Goal: Obtain resource: Download file/media

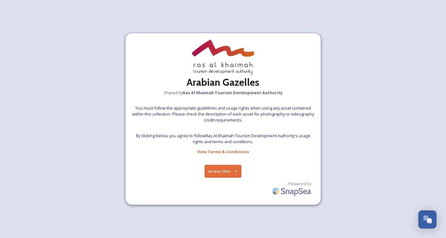
click at [230, 173] on button "Access Files" at bounding box center [222, 171] width 37 height 13
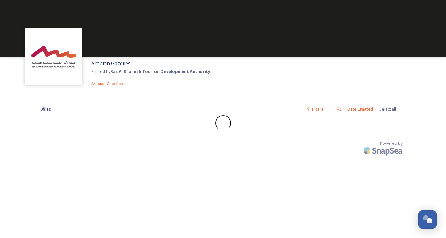
click at [401, 112] on input "checkbox" at bounding box center [402, 109] width 6 height 6
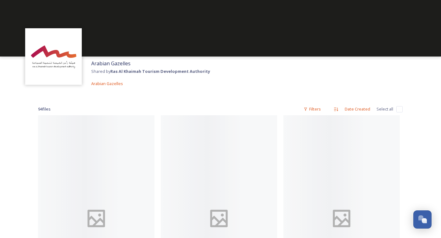
click at [400, 108] on input "checkbox" at bounding box center [399, 109] width 6 height 6
checkbox input "true"
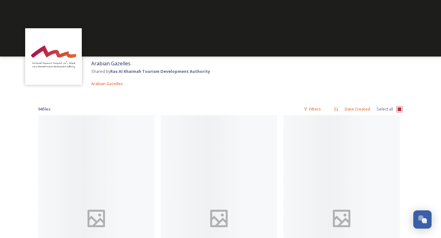
checkbox input "true"
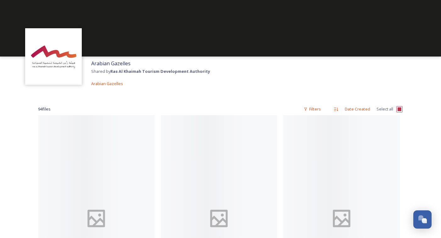
checkbox input "true"
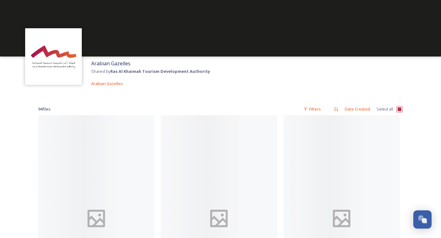
checkbox input "true"
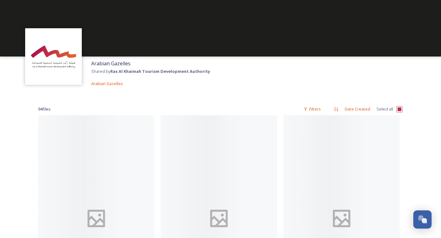
checkbox input "true"
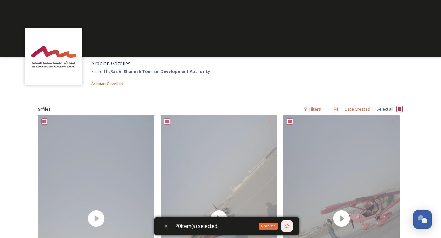
click at [288, 226] on icon at bounding box center [286, 226] width 5 height 5
click at [263, 33] on div at bounding box center [220, 28] width 441 height 57
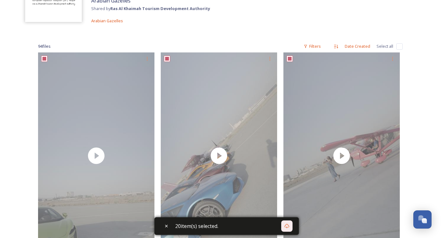
checkbox input "false"
drag, startPoint x: 13, startPoint y: 153, endPoint x: 37, endPoint y: 134, distance: 31.4
click at [165, 227] on icon at bounding box center [166, 226] width 5 height 5
checkbox input "false"
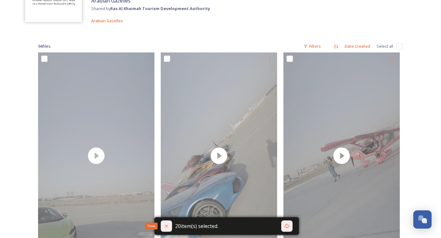
checkbox input "false"
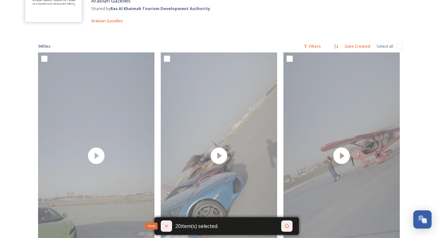
checkbox input "false"
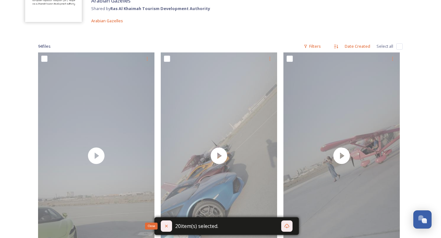
checkbox input "false"
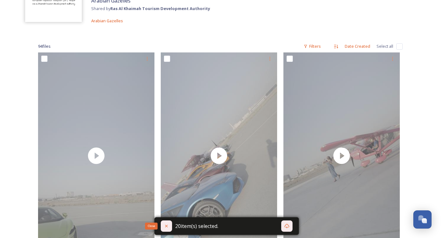
checkbox input "false"
